Goal: Task Accomplishment & Management: Manage account settings

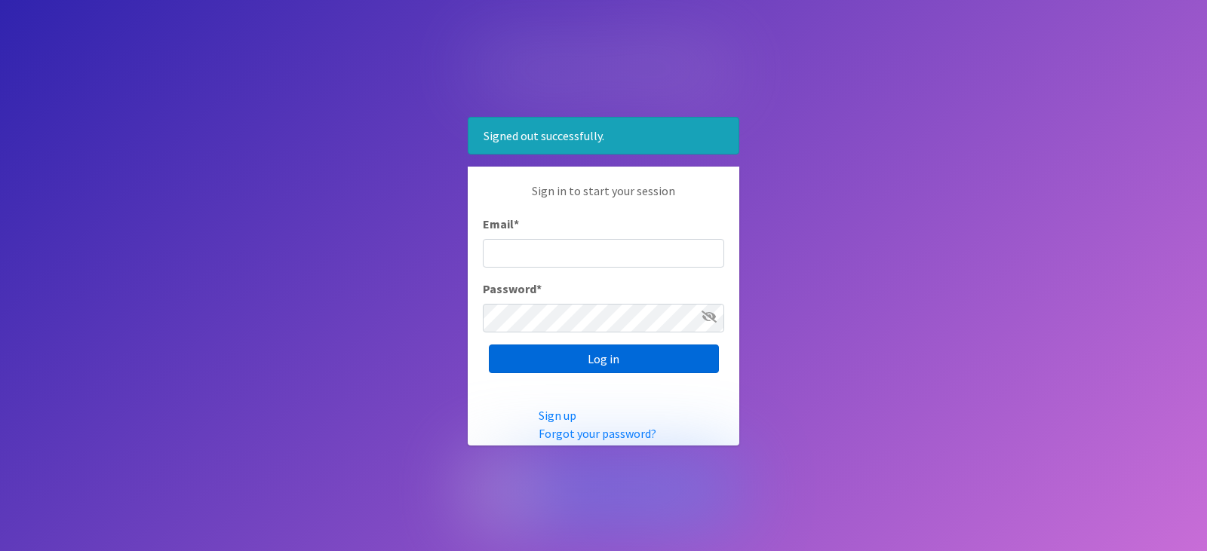
type input "[EMAIL_ADDRESS][DOMAIN_NAME]"
click at [614, 358] on input "Log in" at bounding box center [604, 359] width 230 height 29
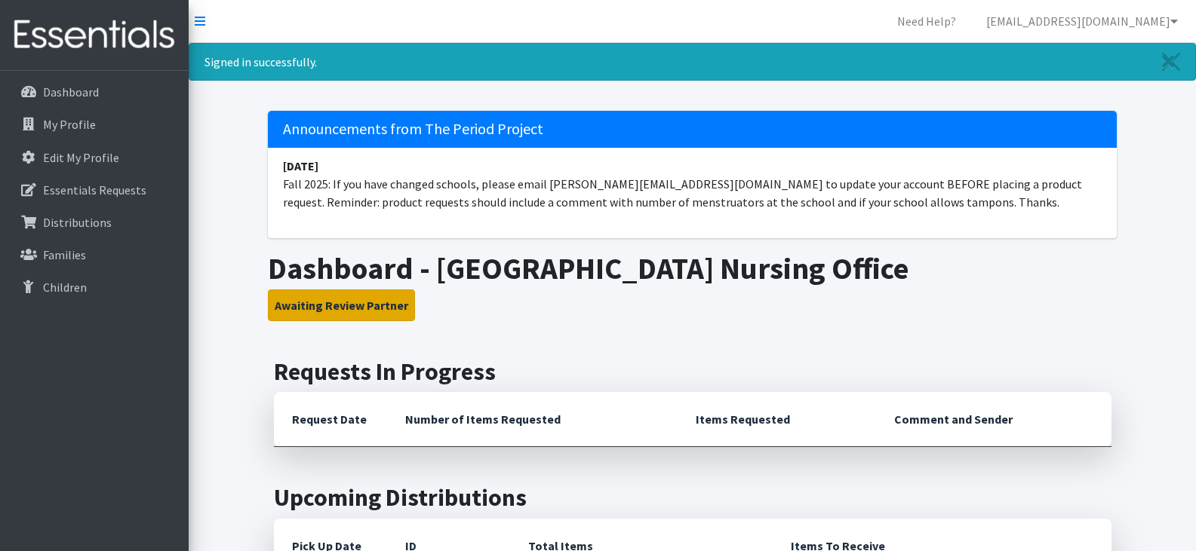
click at [357, 305] on button "Awaiting Review Partner" at bounding box center [341, 306] width 147 height 32
click at [1171, 19] on icon at bounding box center [1174, 21] width 8 height 12
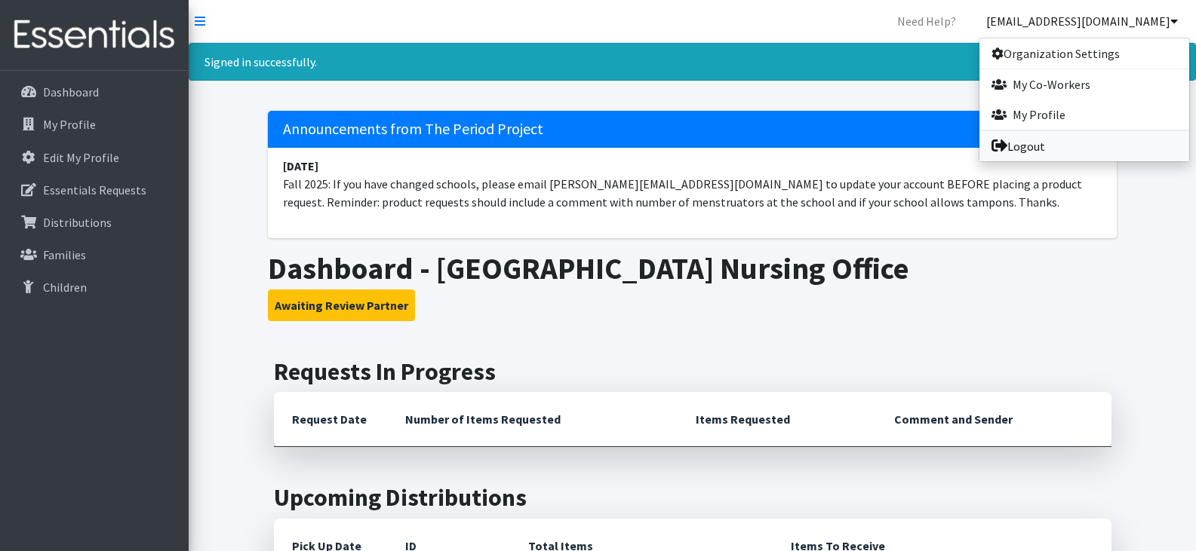
click at [1065, 143] on link "Logout" at bounding box center [1084, 146] width 210 height 30
